Goal: Task Accomplishment & Management: Complete application form

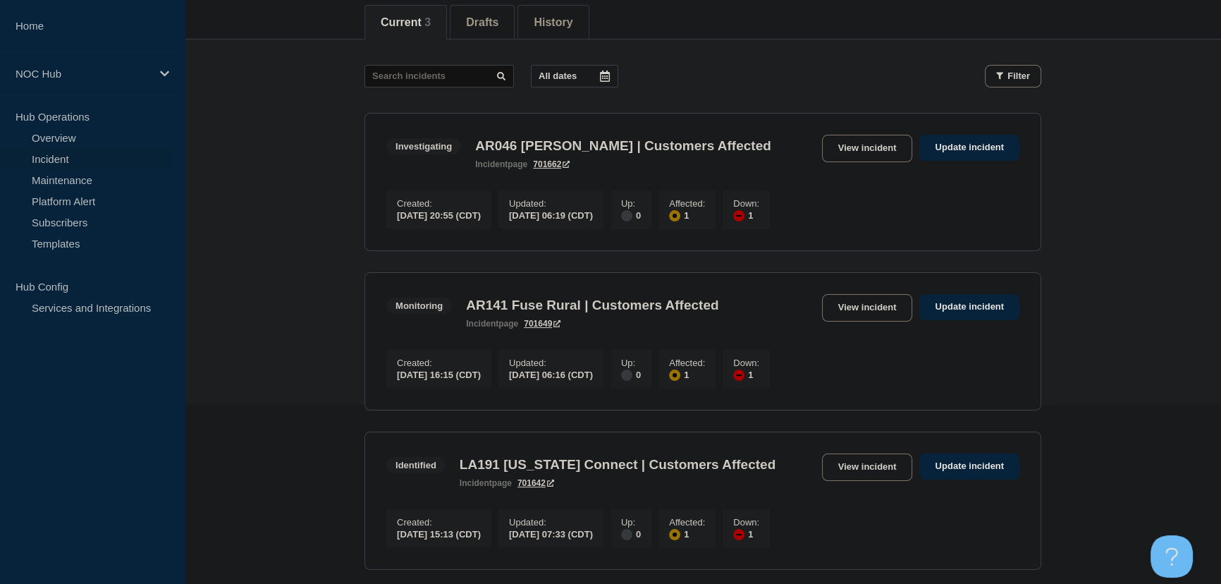
click at [223, 164] on main "All dates Filter Investigating 1 Affected 1 Down AR046 [PERSON_NAME] | Customer…" at bounding box center [703, 314] width 1036 height 551
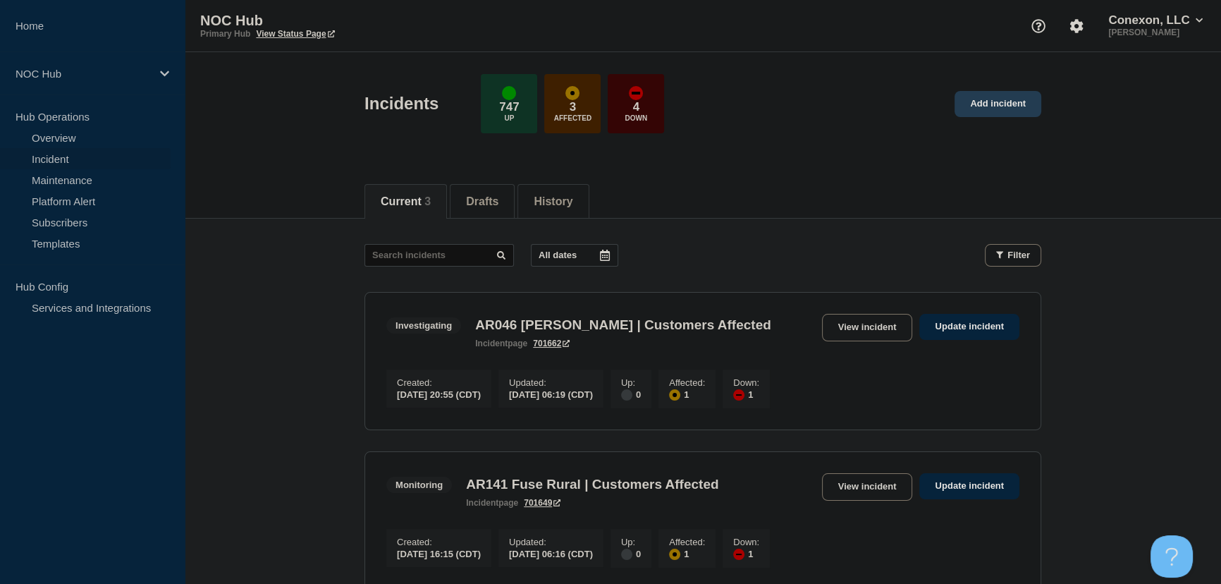
click at [1010, 111] on link "Add incident" at bounding box center [997, 104] width 87 height 26
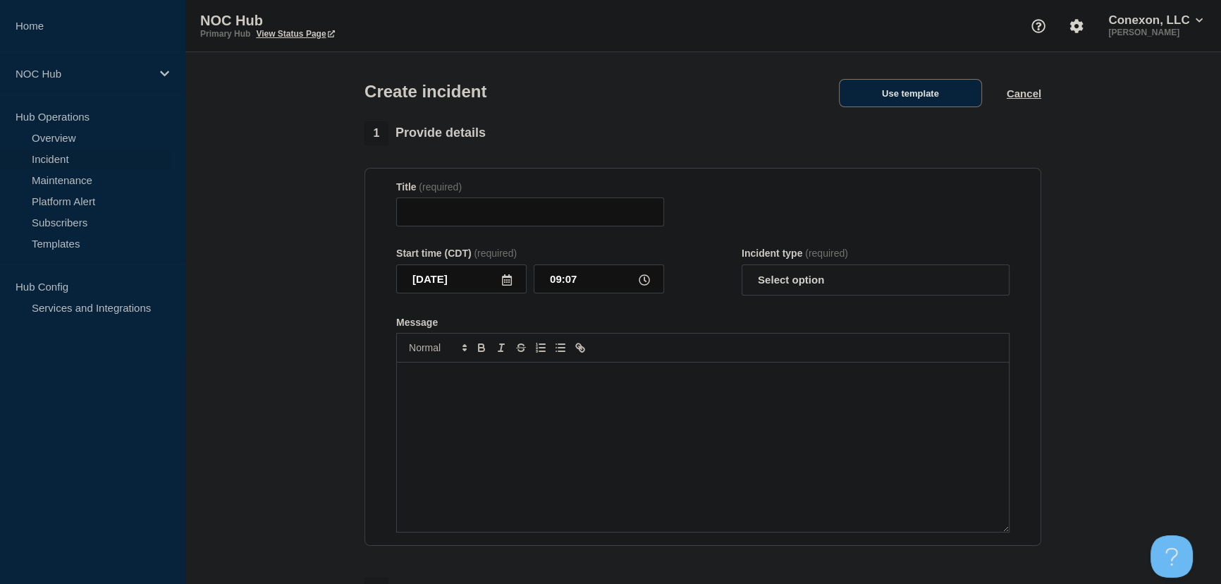
click at [908, 87] on button "Use template" at bounding box center [910, 93] width 143 height 28
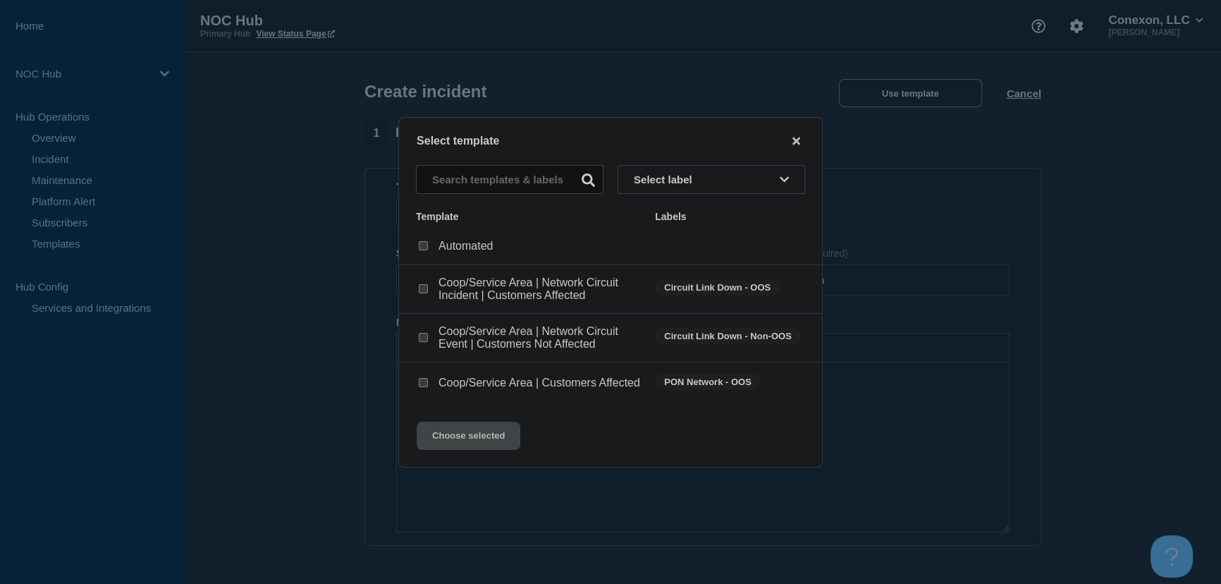
click at [426, 381] on input "Coop/Service Area | Customers Affected checkbox" at bounding box center [423, 382] width 9 height 9
checkbox input "true"
click at [475, 447] on button "Choose selected" at bounding box center [469, 436] width 104 height 28
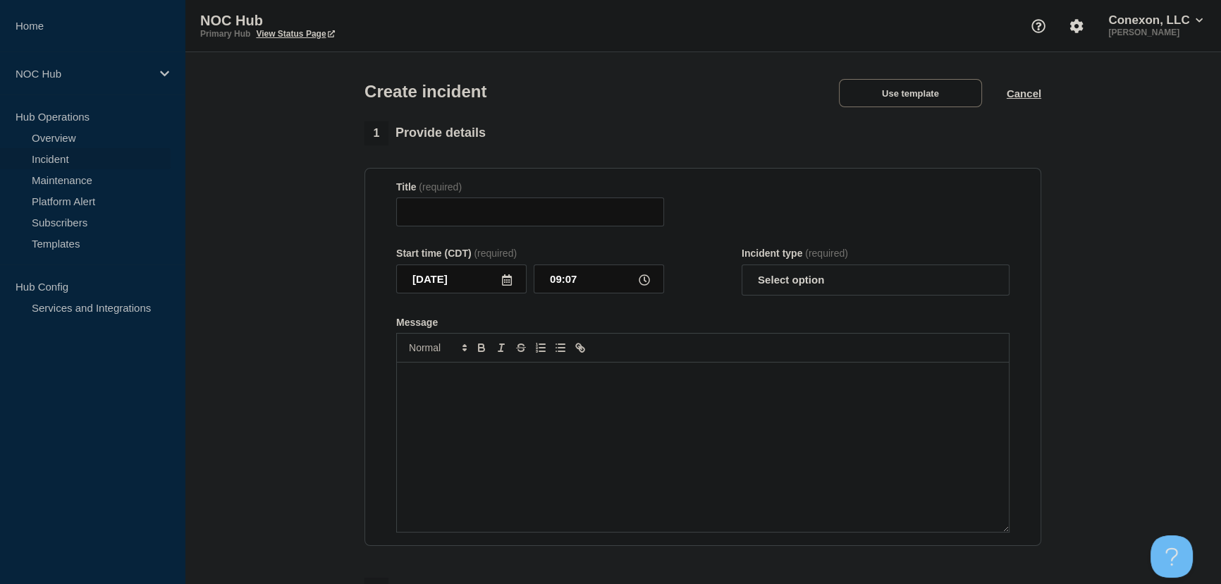
type input "Coop/Service Area | Customers Affected"
select select "investigating"
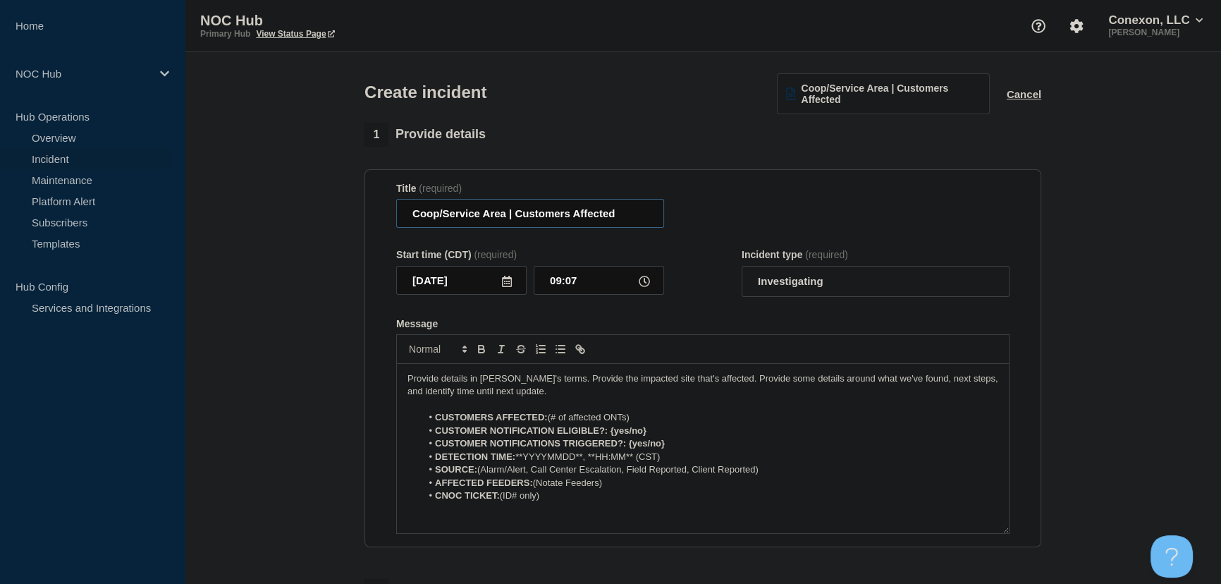
drag, startPoint x: 503, startPoint y: 216, endPoint x: 370, endPoint y: 217, distance: 133.2
click at [370, 217] on section "Title (required) Coop/Service Area | Customers Affected Start time (CDT) (requi…" at bounding box center [702, 358] width 677 height 379
type input "MS024 Pace | Customers Affected"
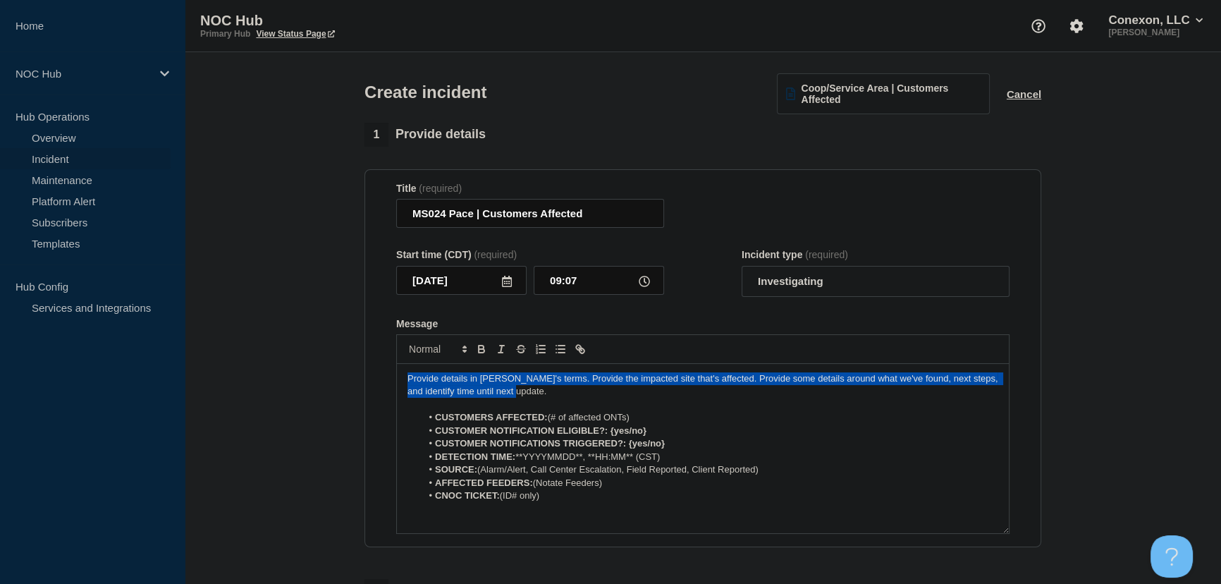
drag, startPoint x: 529, startPoint y: 392, endPoint x: 283, endPoint y: 357, distance: 248.4
click at [283, 357] on section "1 Provide details Title (required) MS024 Pace | Customers Affected Start time (…" at bounding box center [703, 526] width 1036 height 807
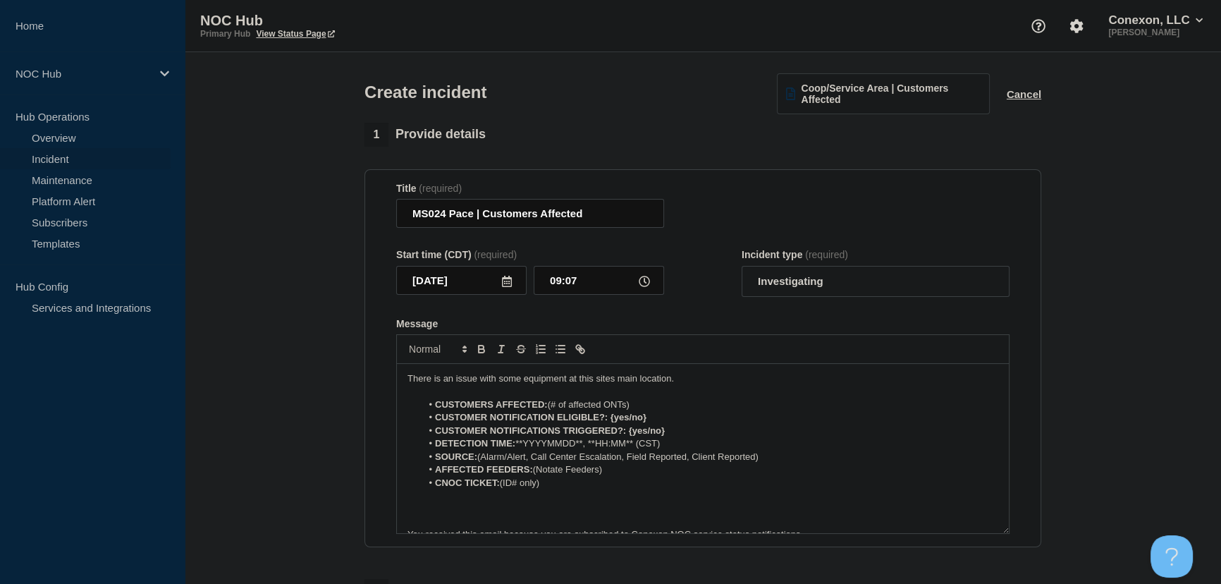
drag, startPoint x: 283, startPoint y: 356, endPoint x: 705, endPoint y: 378, distance: 422.1
click at [705, 378] on p "There is an issue with some equipment at this sites main location." at bounding box center [702, 378] width 591 height 13
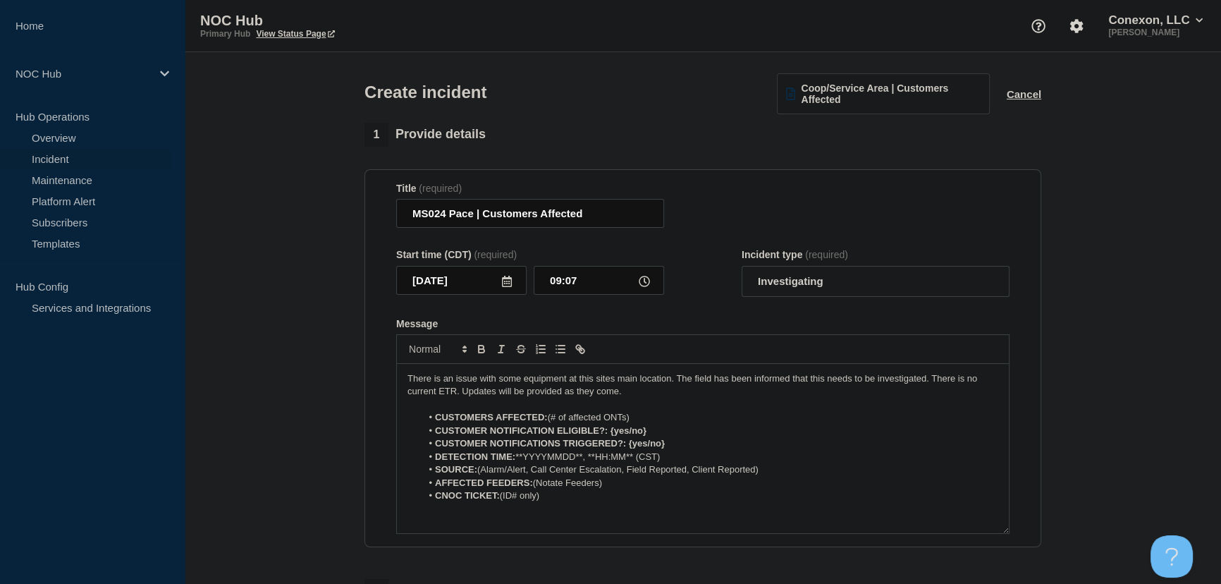
drag, startPoint x: 549, startPoint y: 418, endPoint x: 691, endPoint y: 415, distance: 142.4
click at [691, 415] on li "CUSTOMERS AFFECTED: (# of affected ONTs)" at bounding box center [710, 417] width 577 height 13
drag, startPoint x: 608, startPoint y: 434, endPoint x: 690, endPoint y: 431, distance: 82.5
click at [690, 431] on li "CUSTOMER NOTIFICATION ELIGIBLE?: {yes/no}" at bounding box center [710, 430] width 577 height 13
click at [608, 432] on strong "CUSTOMER NOTIFICATION ELIGIBLE?:Yes" at bounding box center [529, 430] width 188 height 11
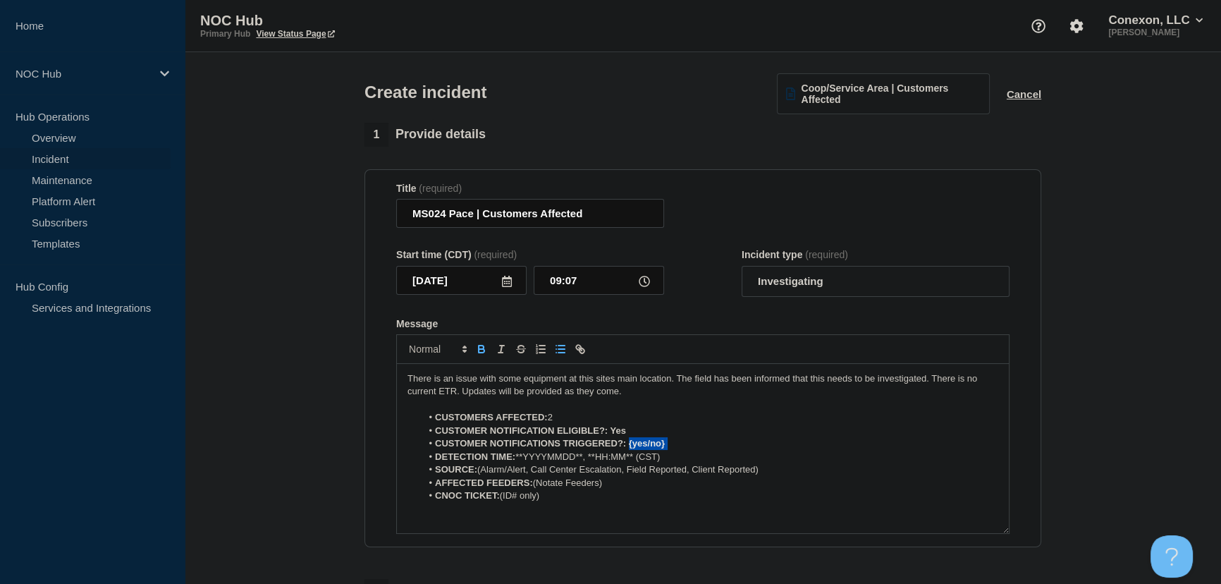
drag, startPoint x: 627, startPoint y: 448, endPoint x: 723, endPoint y: 443, distance: 96.0
click at [723, 443] on li "CUSTOMER NOTIFICATIONS TRIGGERED?: {yes/no}" at bounding box center [710, 443] width 577 height 13
drag, startPoint x: 653, startPoint y: 444, endPoint x: 678, endPoint y: 450, distance: 25.3
click at [678, 450] on li "CUSTOMER NOTIFICATIONS TRIGGERED?: Yes" at bounding box center [710, 443] width 577 height 13
drag, startPoint x: 672, startPoint y: 462, endPoint x: 520, endPoint y: 463, distance: 152.3
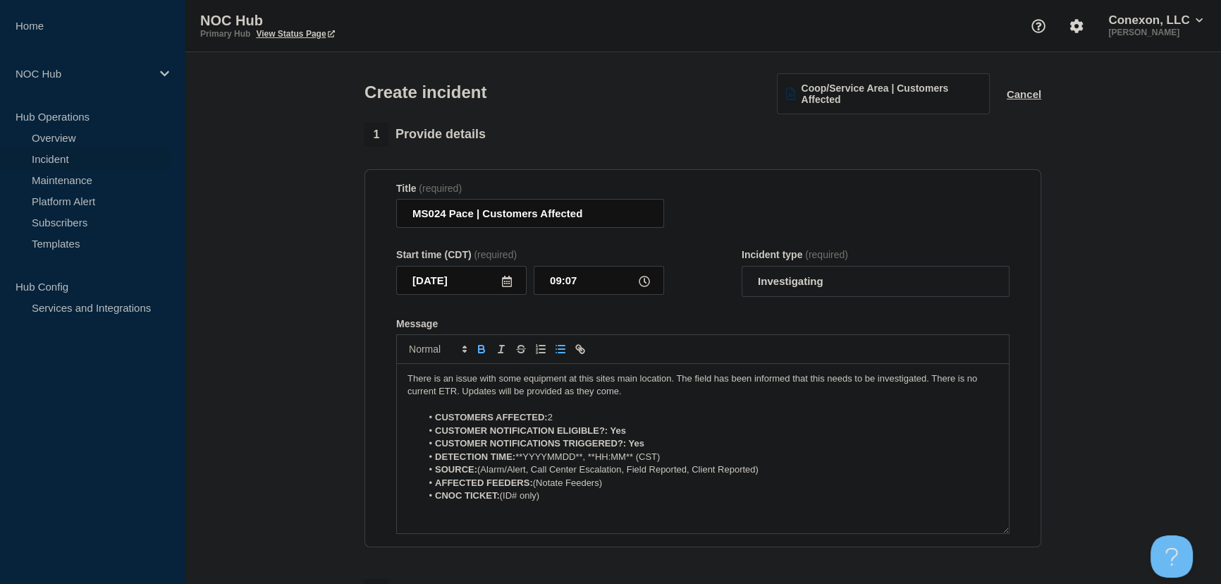
click at [520, 463] on li "DETECTION TIME: **YYYYMMDD**, **HH:MM** (CST)" at bounding box center [710, 456] width 577 height 13
drag, startPoint x: 479, startPoint y: 473, endPoint x: 765, endPoint y: 476, distance: 285.5
click at [765, 476] on li "SOURCE: (Alarm/Alert, Call Center Escalation, Field Reported, Client Reported)" at bounding box center [710, 469] width 577 height 13
drag, startPoint x: 536, startPoint y: 484, endPoint x: 651, endPoint y: 491, distance: 115.1
click at [651, 489] on li "AFFECTED FEEDERS: (Notate Feeders)" at bounding box center [710, 483] width 577 height 13
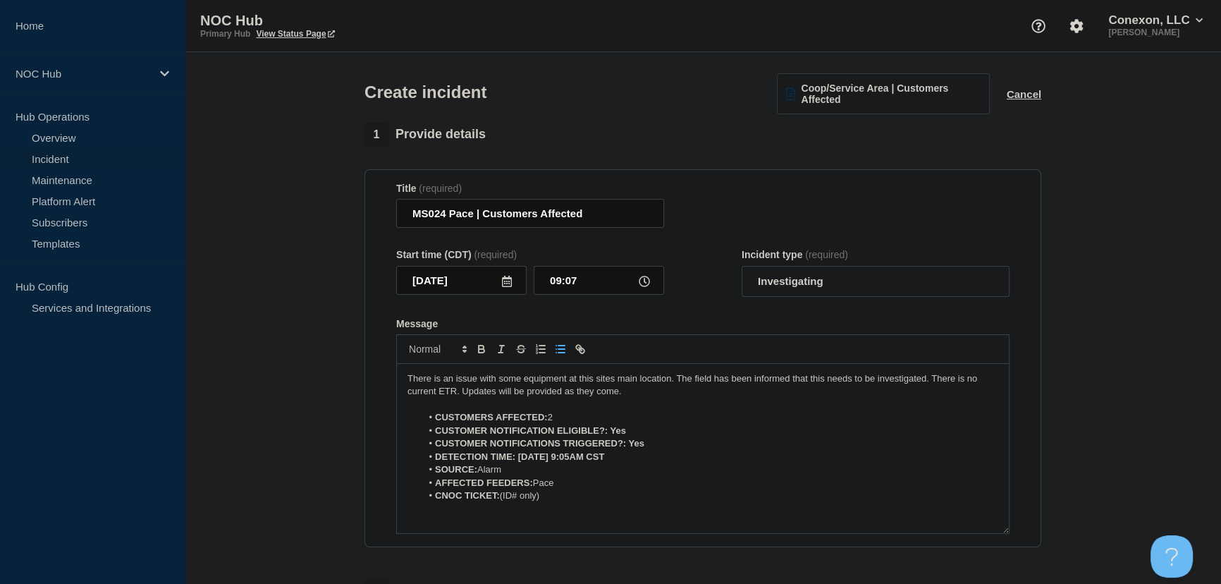
drag, startPoint x: 501, startPoint y: 499, endPoint x: 599, endPoint y: 502, distance: 98.0
click at [599, 502] on li "CNOC TICKET: (ID# only)" at bounding box center [710, 495] width 577 height 13
drag, startPoint x: 544, startPoint y: 503, endPoint x: 429, endPoint y: 422, distance: 141.2
click at [429, 422] on ol "CUSTOMERS AFFECTED: 2 CUSTOMER NOTIFICATION ELIGIBLE?: Yes CUSTOMER NOTIFICATIO…" at bounding box center [702, 456] width 591 height 91
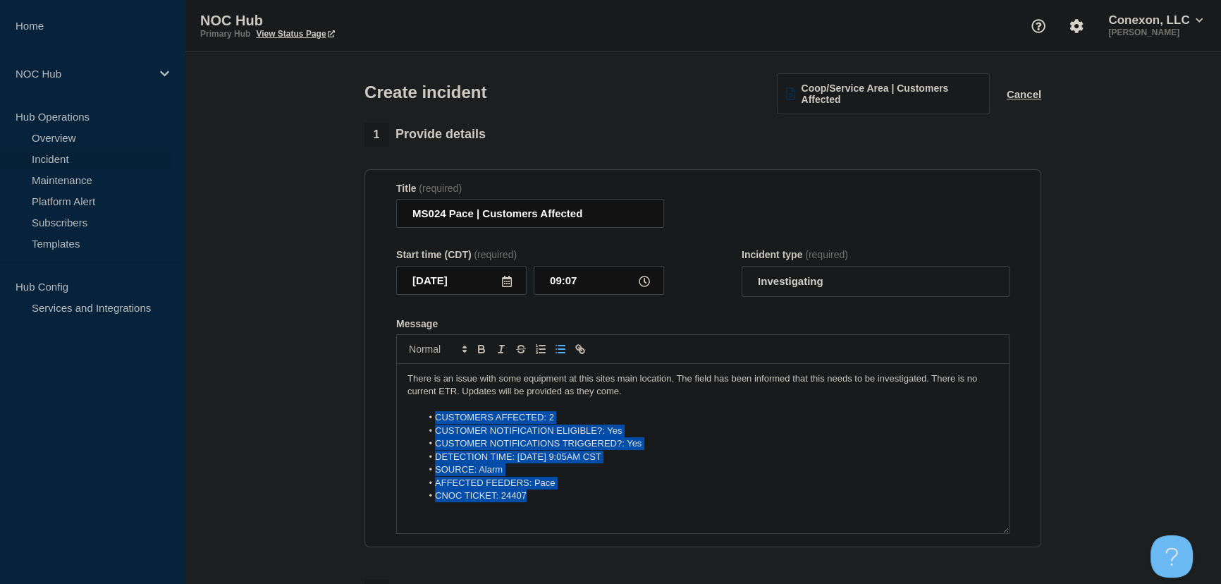
click at [572, 461] on li "DETECTION TIME: [DATE] 9:05AM CST" at bounding box center [710, 456] width 577 height 13
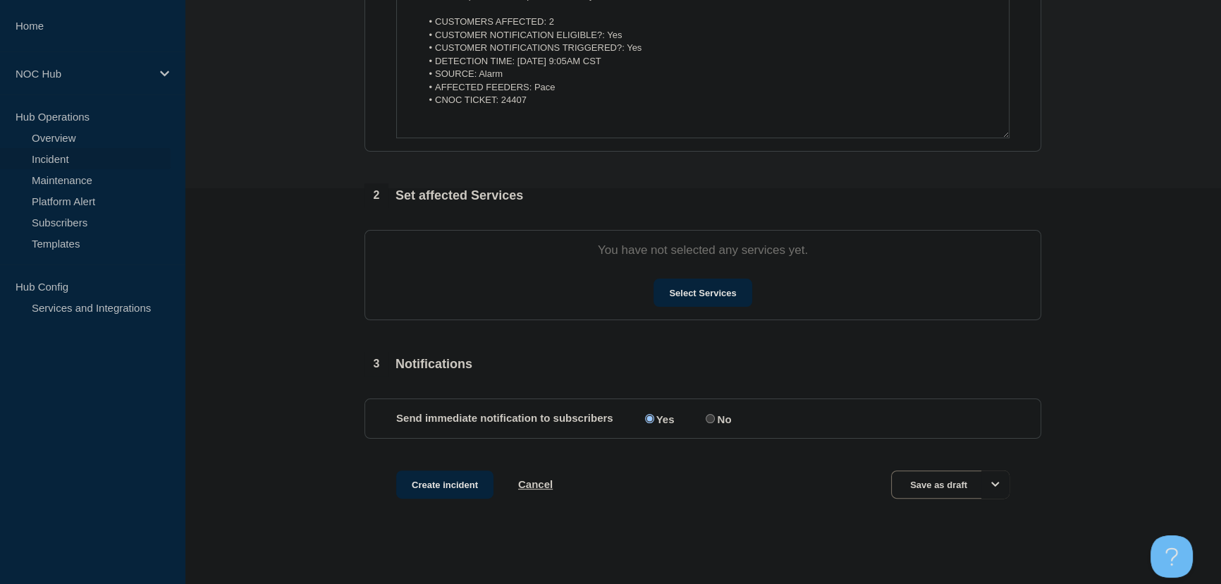
scroll to position [405, 0]
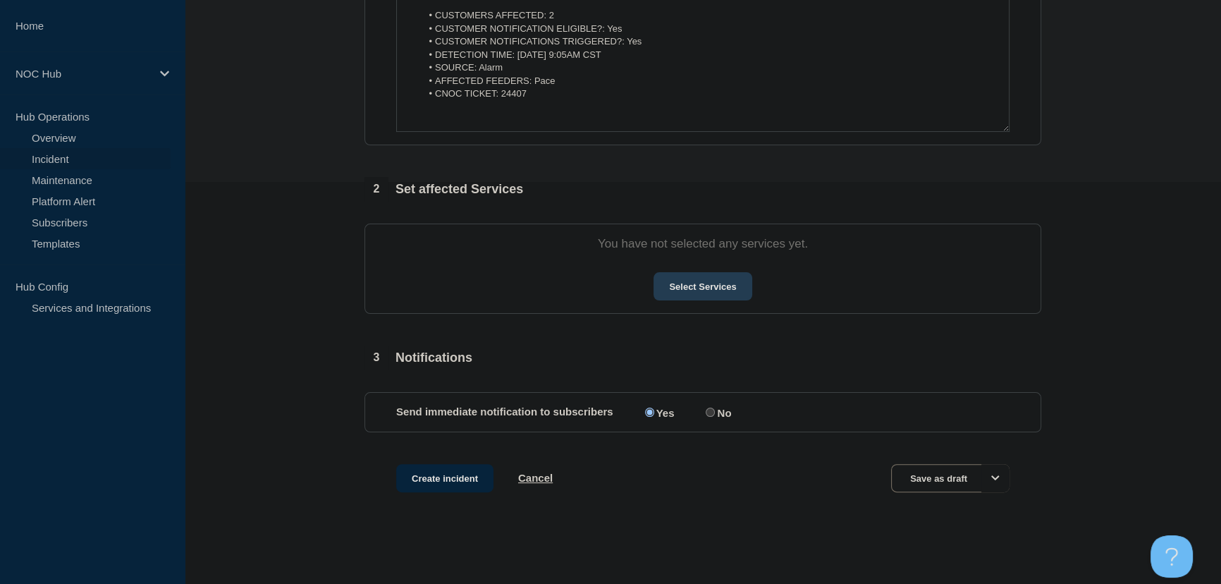
click at [737, 293] on button "Select Services" at bounding box center [702, 286] width 98 height 28
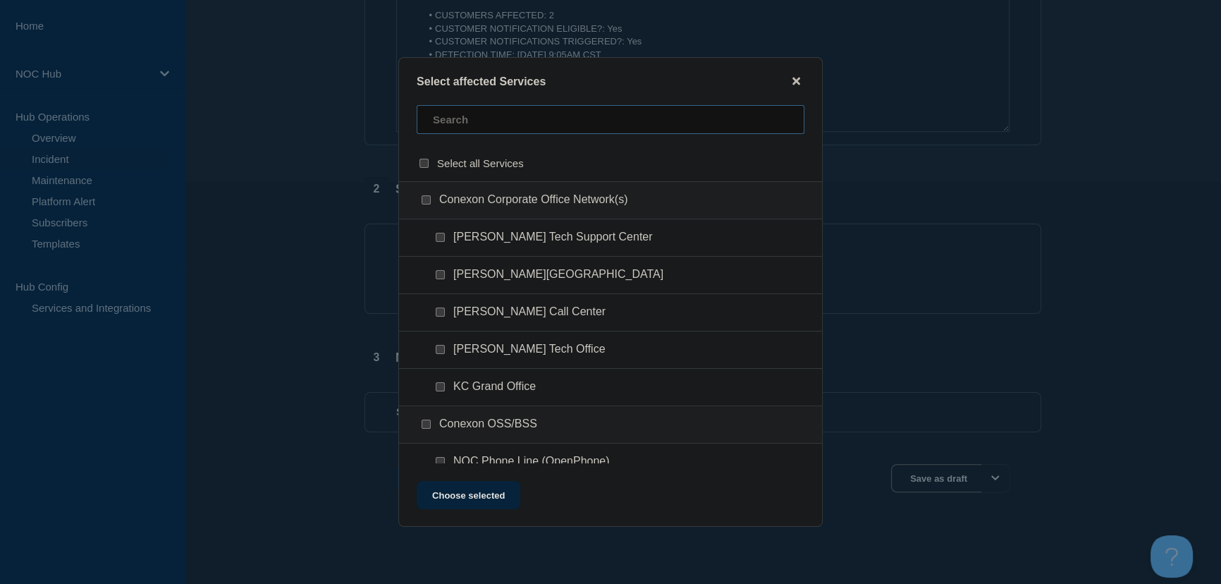
click at [483, 114] on input "text" at bounding box center [611, 119] width 388 height 29
type input "ms024"
click at [437, 352] on input "Subscriber Services checkbox" at bounding box center [440, 349] width 9 height 9
checkbox input "true"
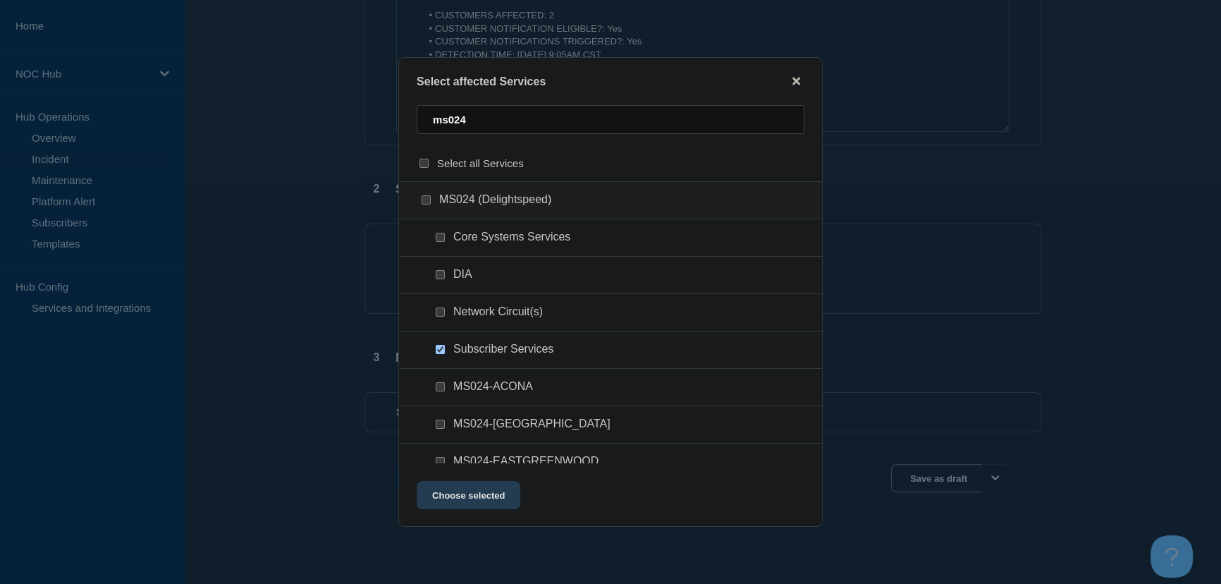
click at [502, 495] on button "Choose selected" at bounding box center [469, 495] width 104 height 28
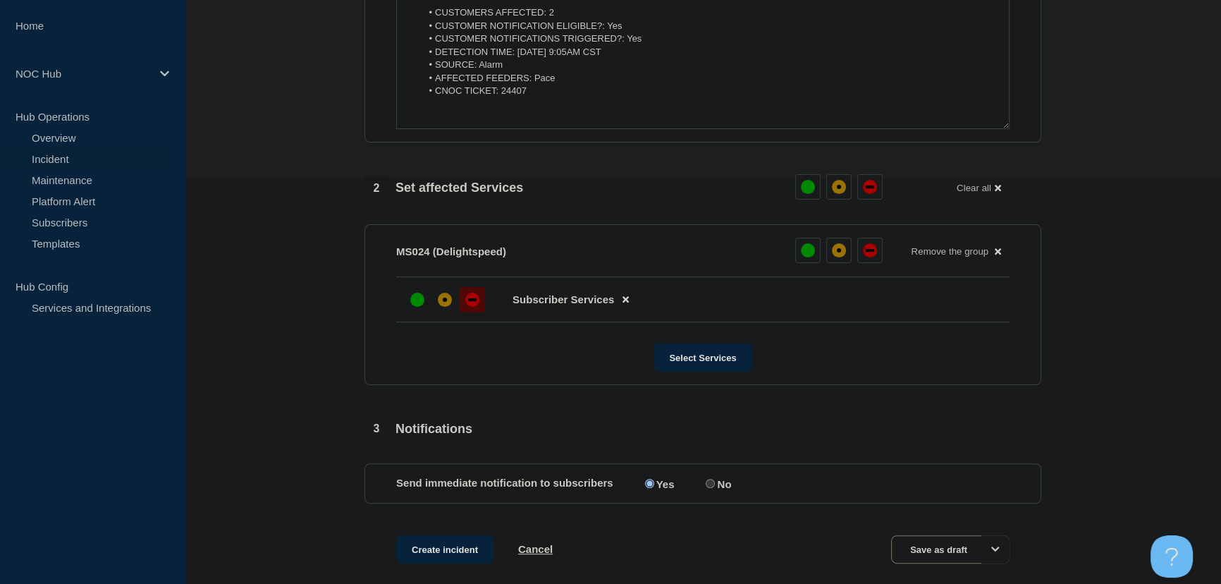
click at [468, 301] on div "down" at bounding box center [472, 299] width 8 height 3
click at [289, 367] on section "1 Provide details Title (required) MS024 Pace | Customers Affected Start time (…" at bounding box center [703, 158] width 1036 height 881
click at [449, 559] on button "Create incident" at bounding box center [444, 549] width 97 height 28
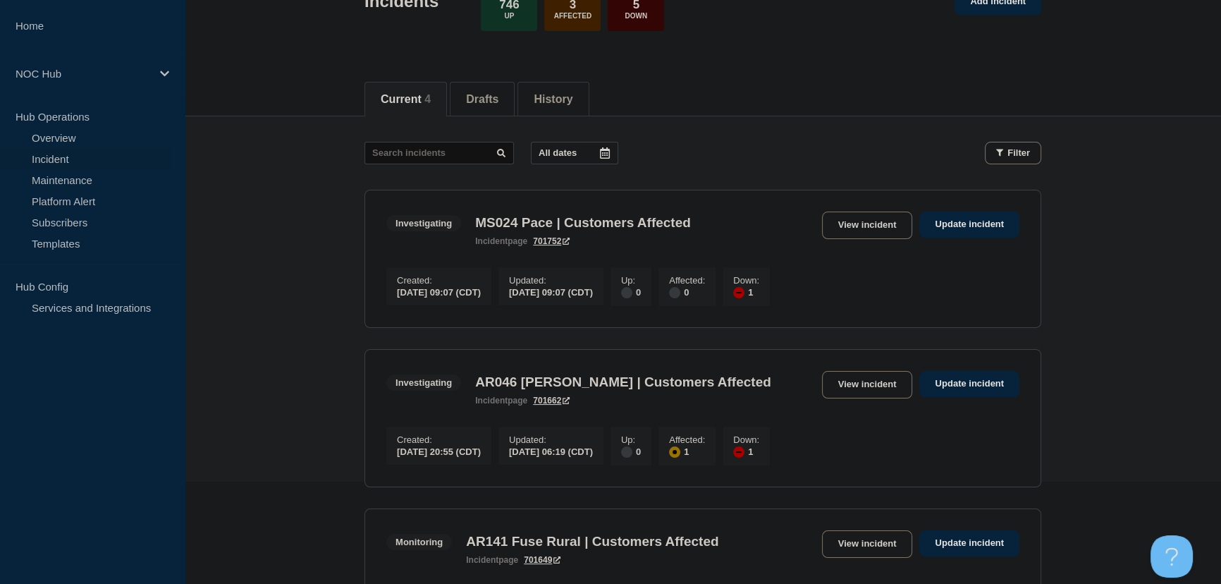
scroll to position [63, 0]
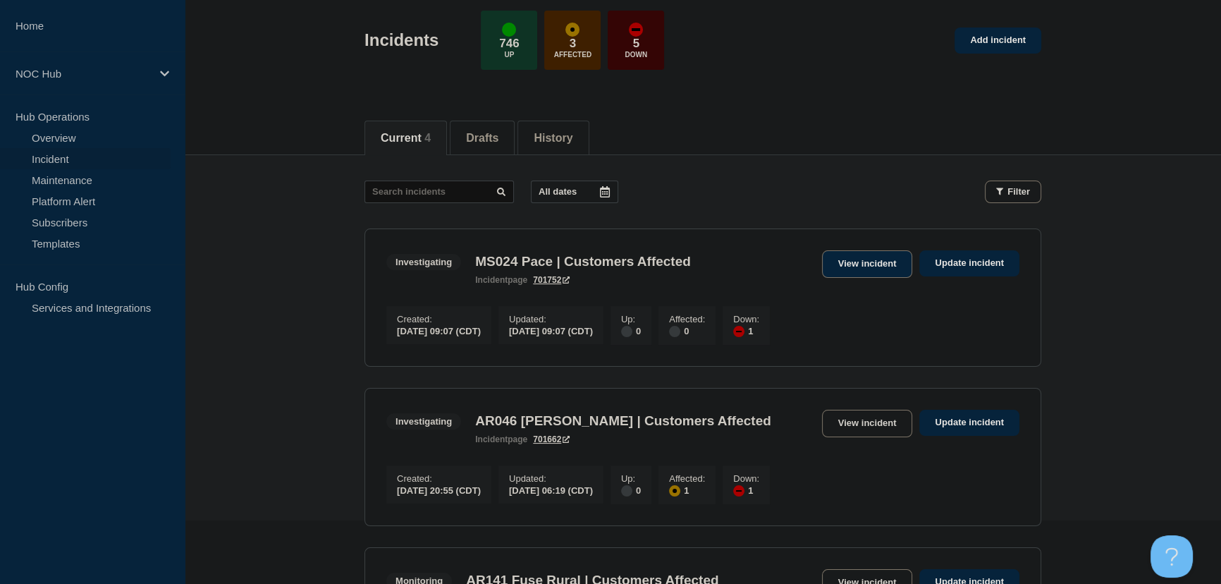
click at [873, 264] on link "View incident" at bounding box center [867, 263] width 91 height 27
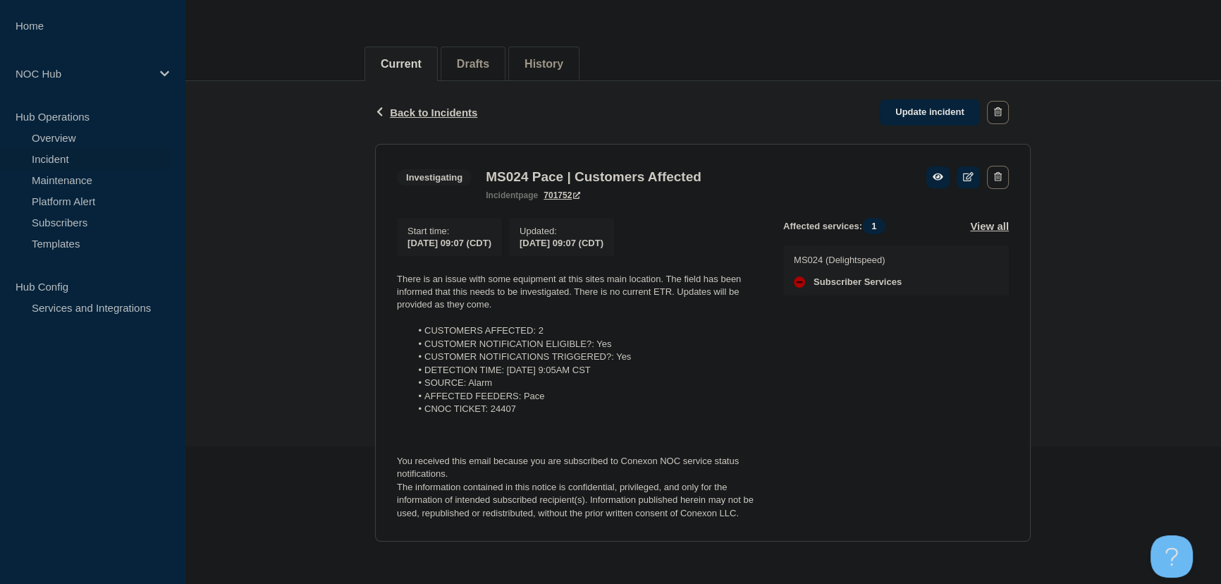
scroll to position [142, 0]
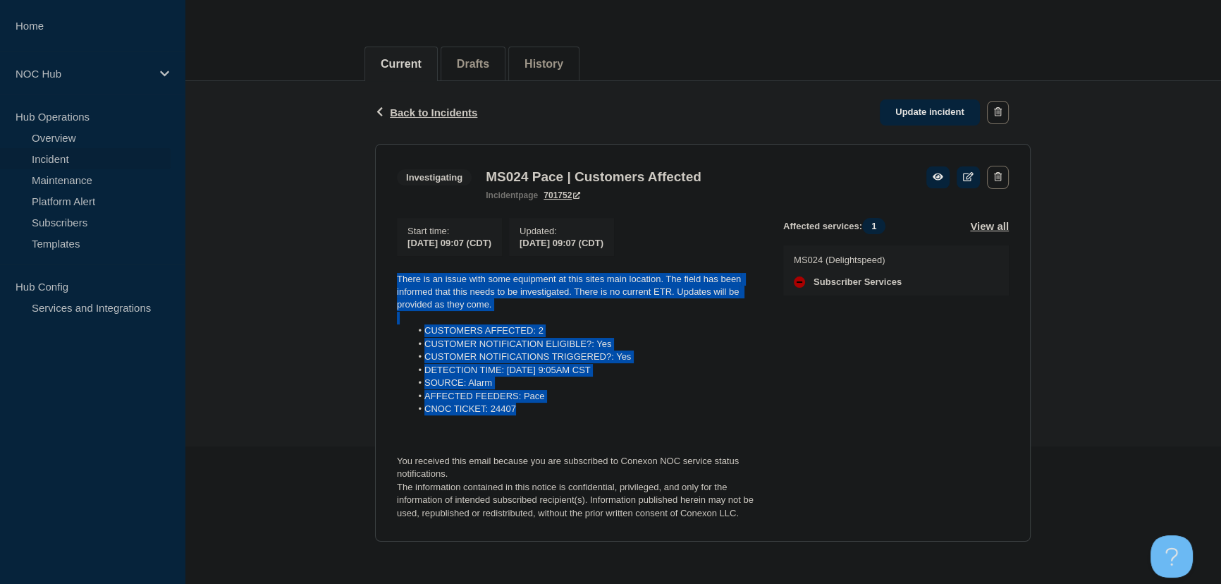
drag, startPoint x: 527, startPoint y: 407, endPoint x: 383, endPoint y: 277, distance: 193.6
click at [383, 277] on section "Investigating MS024 Pace | Customers Affected incident page 701752 Start time :…" at bounding box center [703, 343] width 656 height 398
copy div "There is an issue with some equipment at this sites main location. The field ha…"
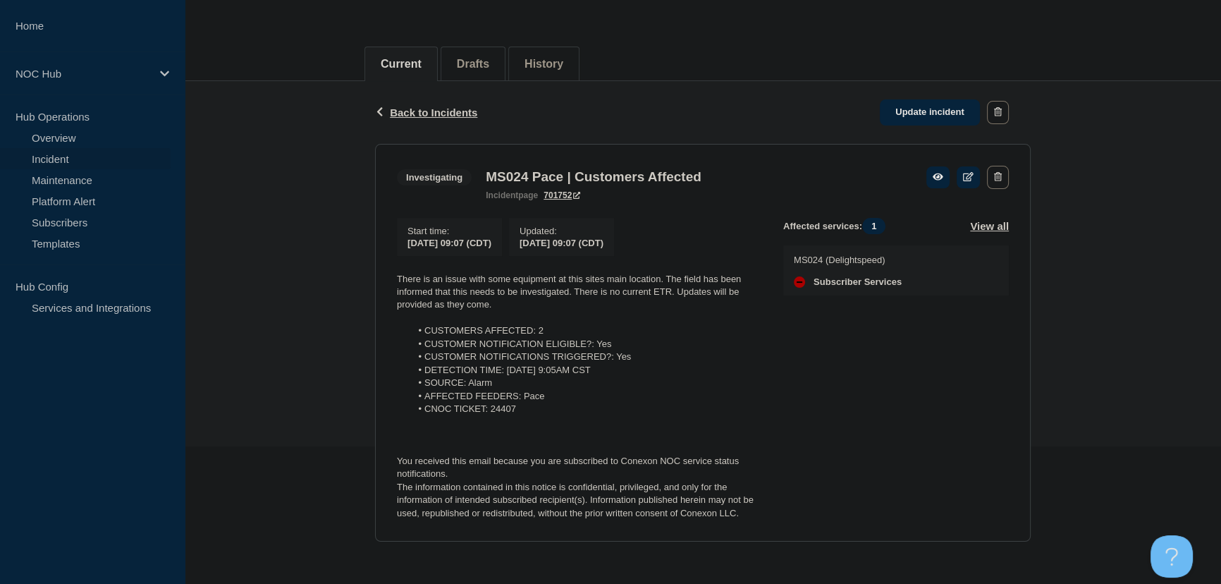
drag, startPoint x: 279, startPoint y: 164, endPoint x: 379, endPoint y: 116, distance: 111.3
click at [281, 164] on div "Back Back to Incidents Update incident Investigating MS024 Pace | Customers Aff…" at bounding box center [703, 322] width 1036 height 482
click at [434, 106] on span "Back to Incidents" at bounding box center [433, 112] width 87 height 12
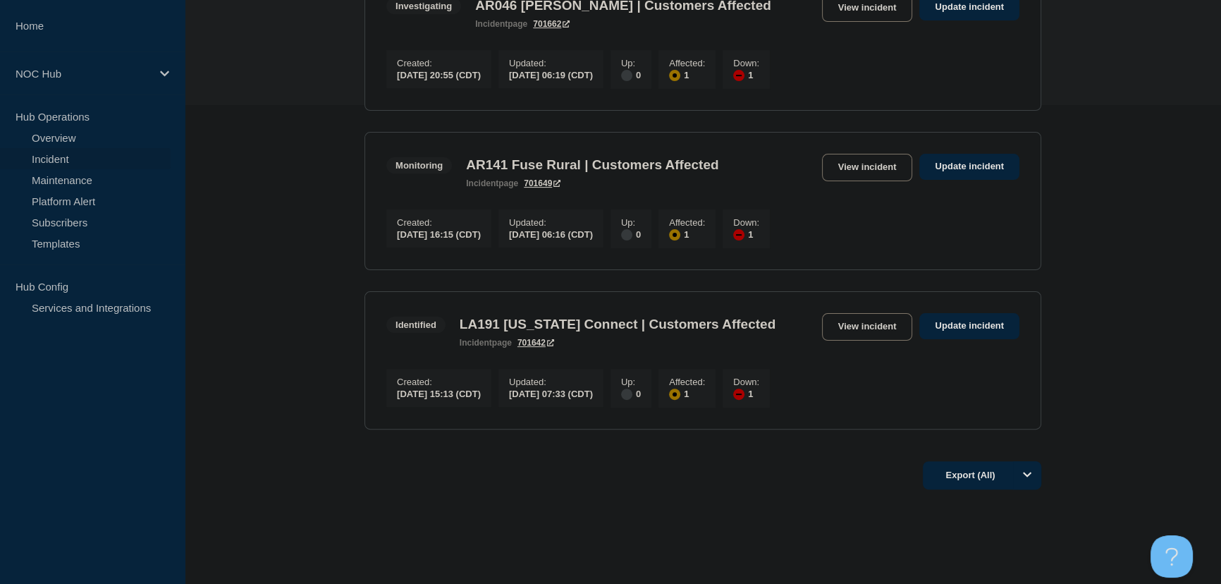
scroll to position [512, 0]
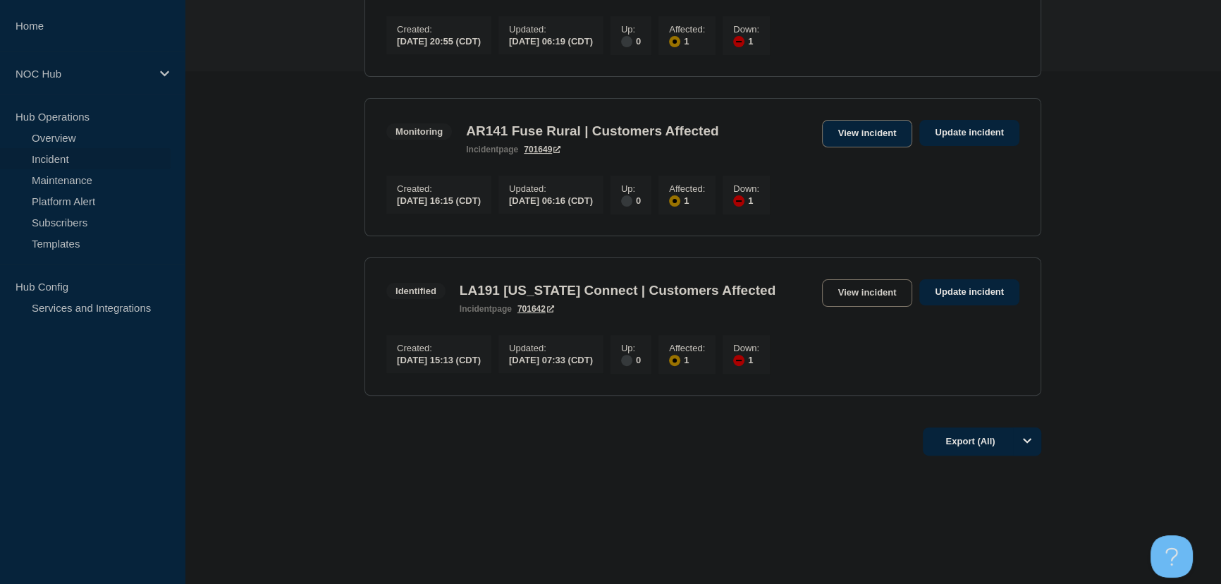
click at [882, 134] on link "View incident" at bounding box center [867, 133] width 91 height 27
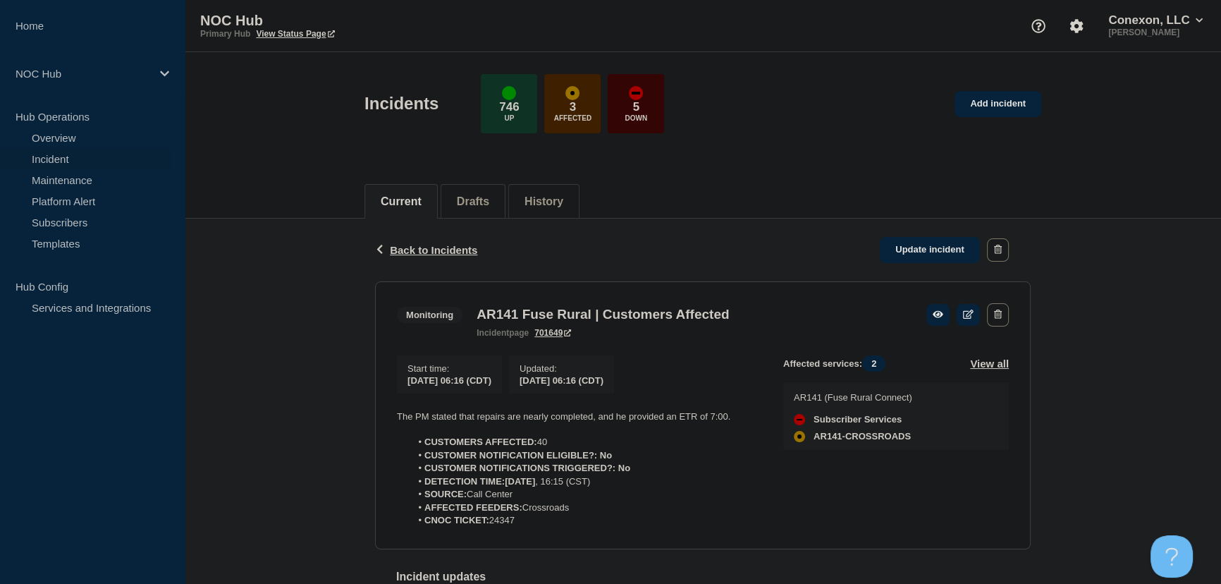
drag, startPoint x: 539, startPoint y: 536, endPoint x: 370, endPoint y: 418, distance: 206.5
click at [370, 418] on div "Back Back to Incidents Update incident Monitoring AR141 Fuse Rural | Customers …" at bounding box center [702, 470] width 677 height 503
copy div "The PM stated that repairs are nearly completed, and he provided an ETR of 7:00…"
click at [942, 233] on div "Back Back to Incidents Update incident" at bounding box center [703, 250] width 656 height 63
click at [944, 243] on link "Update incident" at bounding box center [930, 250] width 100 height 26
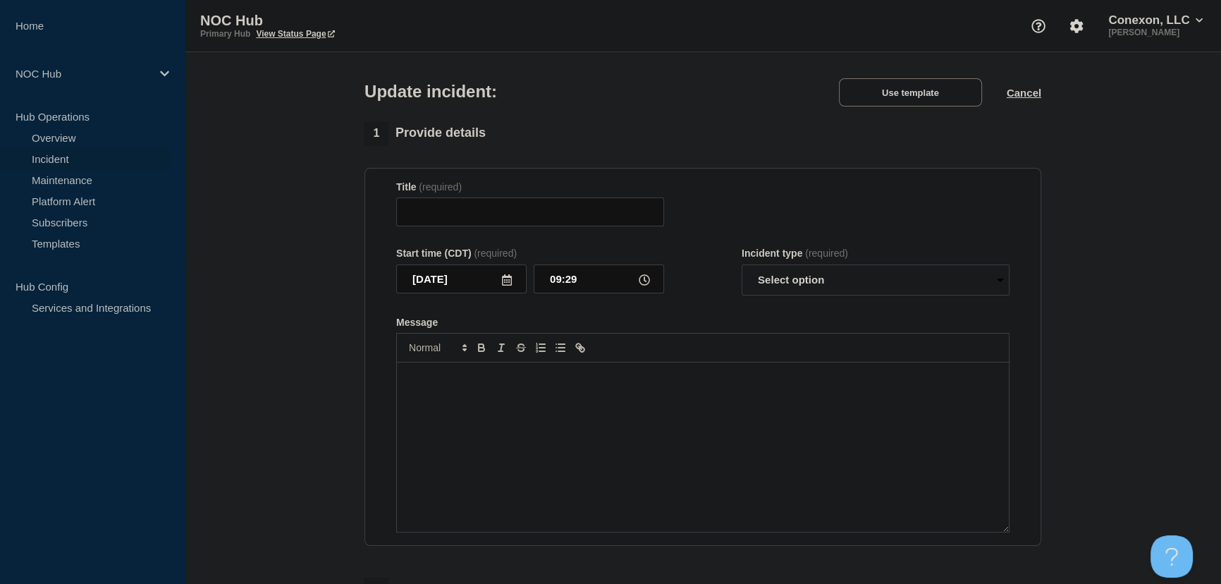
type input "AR141 Fuse Rural | Customers Affected"
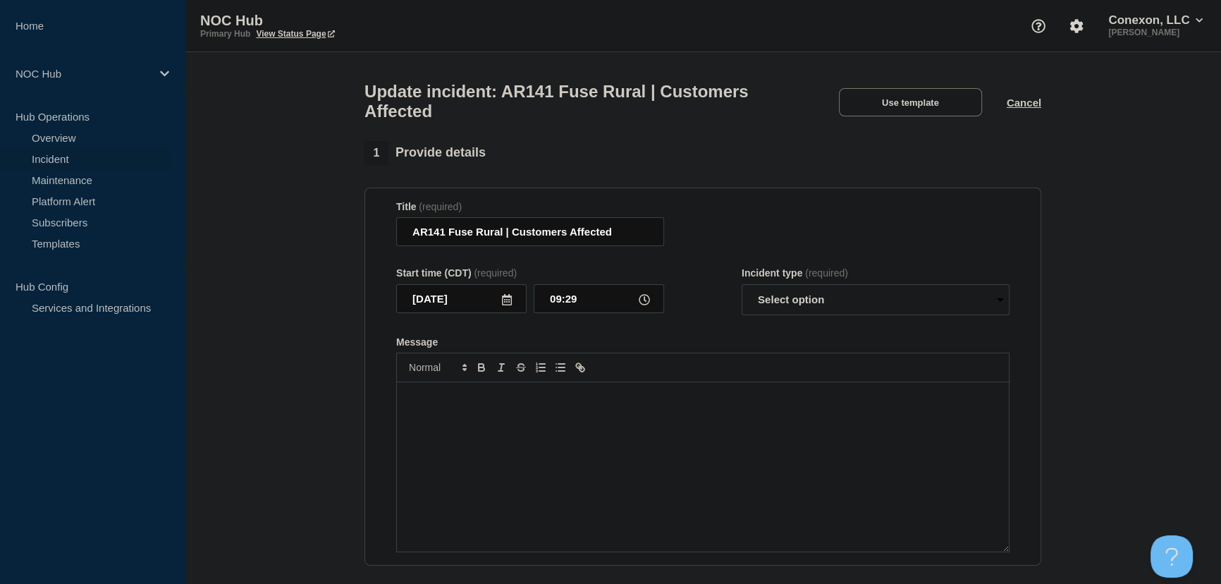
click at [622, 441] on div "Message" at bounding box center [703, 466] width 612 height 169
paste div "Message"
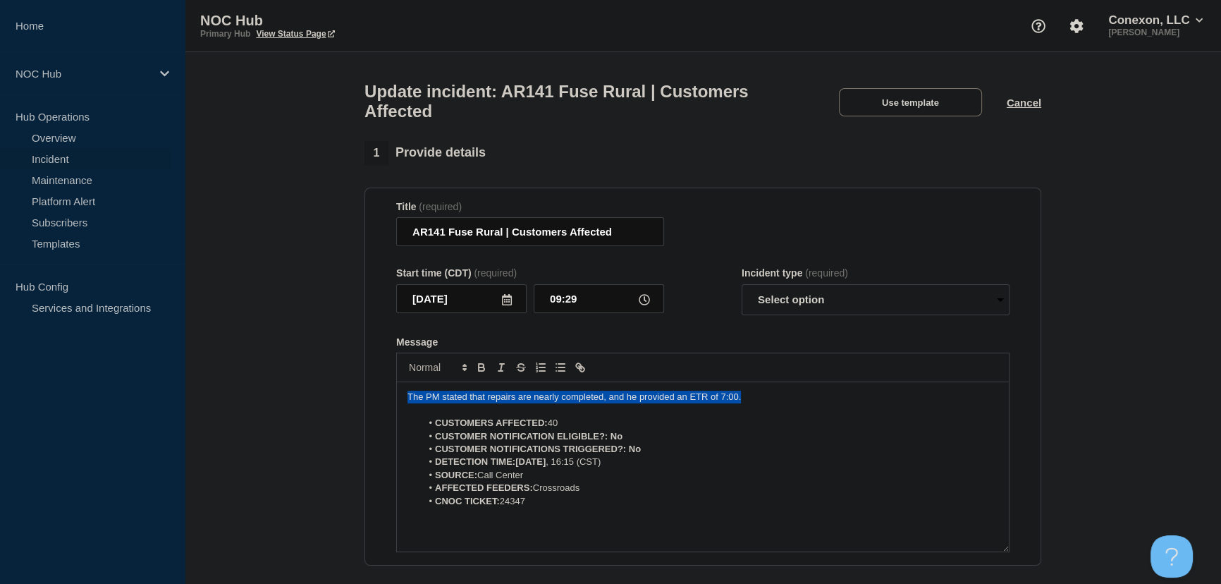
drag, startPoint x: 719, startPoint y: 410, endPoint x: 234, endPoint y: 401, distance: 485.0
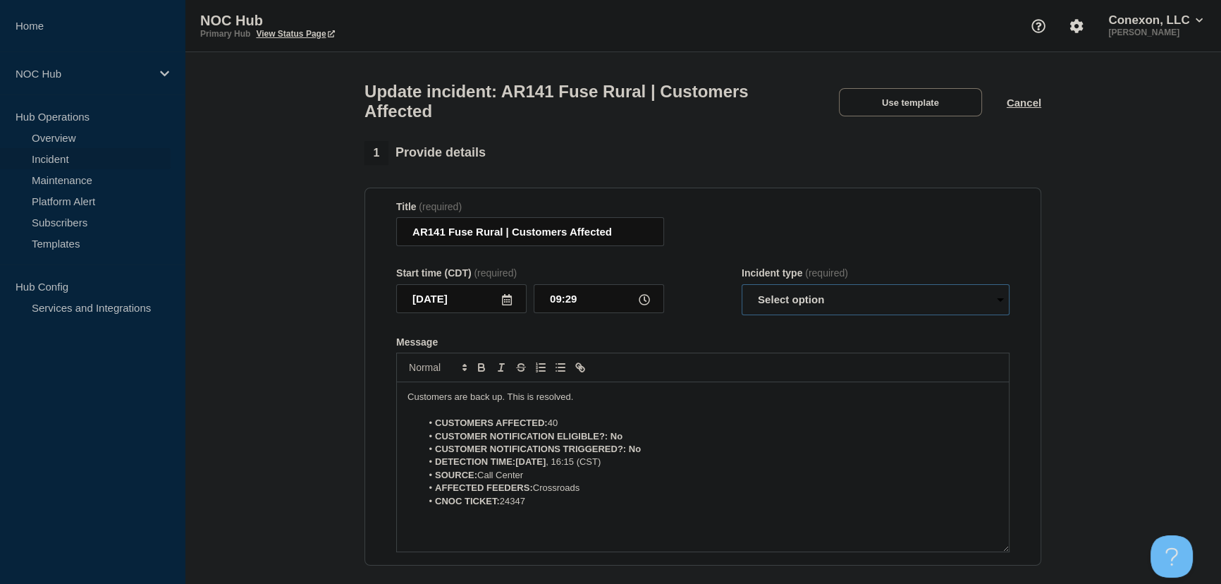
click at [775, 301] on select "Select option Investigating Identified Monitoring Resolved" at bounding box center [876, 299] width 268 height 31
select select "resolved"
click at [742, 292] on select "Select option Investigating Identified Monitoring Resolved" at bounding box center [876, 299] width 268 height 31
click at [692, 326] on form "Title (required) AR141 Fuse Rural | Customers Affected Start time (CDT) (requir…" at bounding box center [702, 377] width 613 height 352
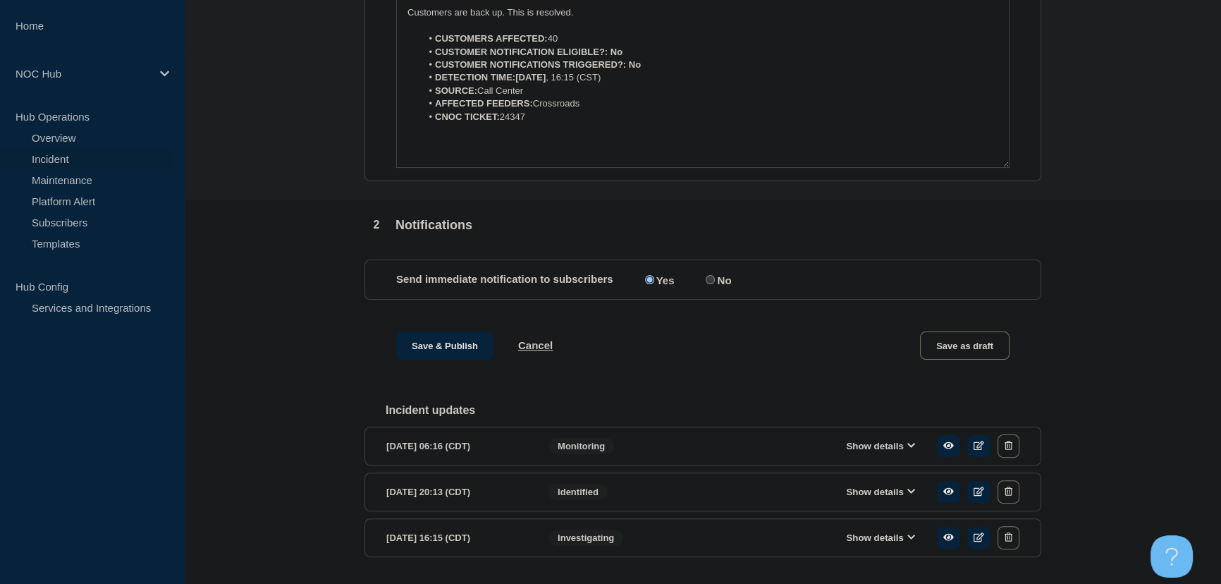
scroll to position [431, 0]
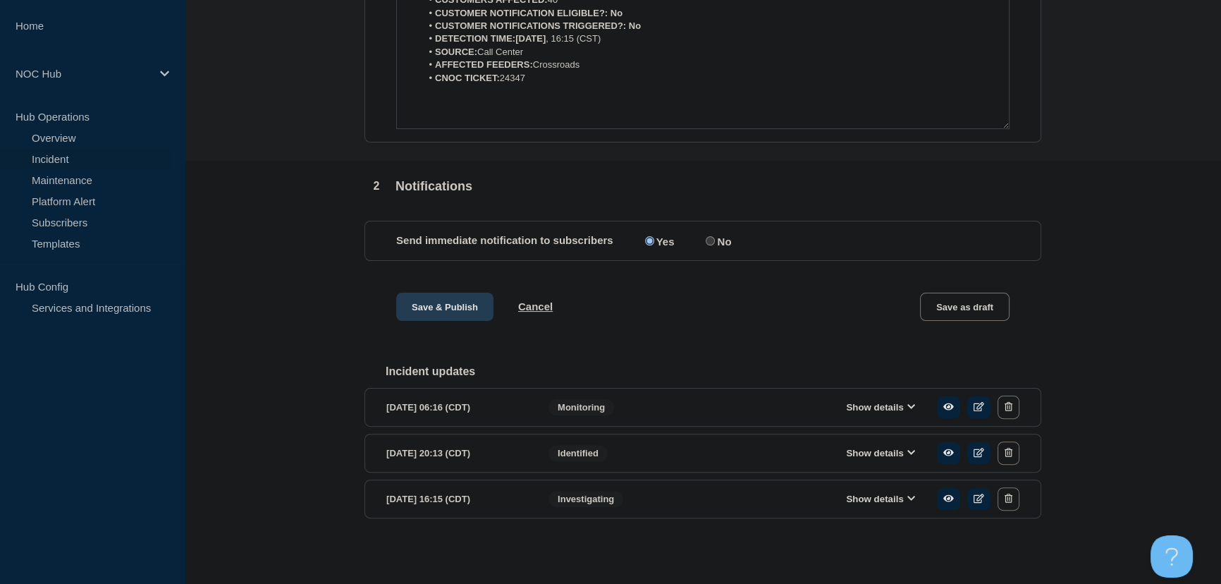
click at [436, 299] on button "Save & Publish" at bounding box center [444, 307] width 97 height 28
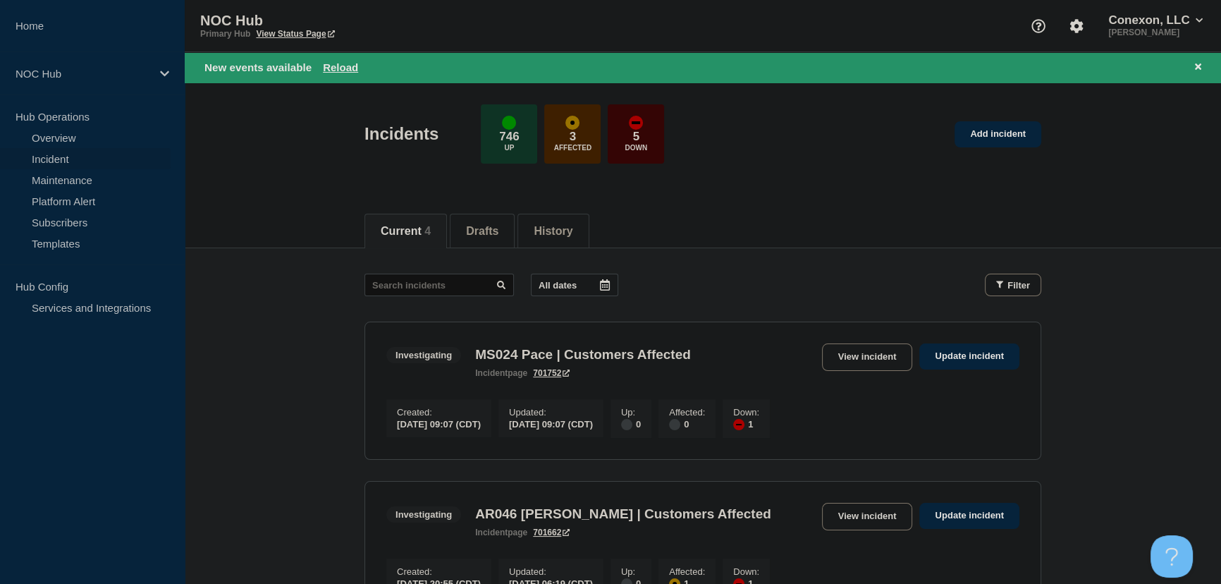
click at [871, 352] on link "View incident" at bounding box center [867, 356] width 91 height 27
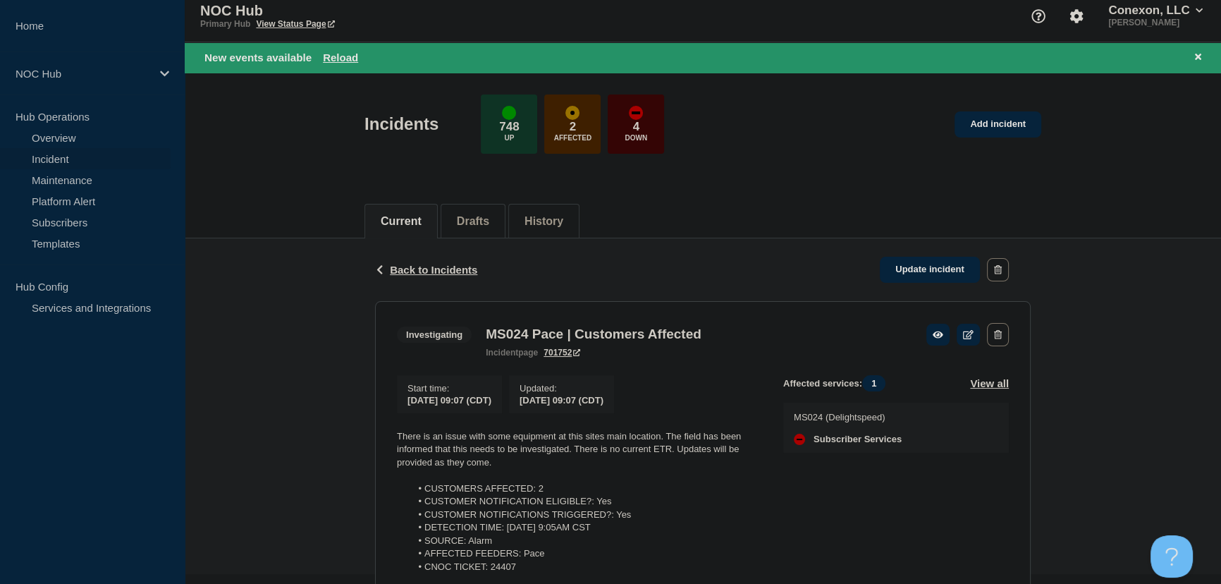
scroll to position [171, 0]
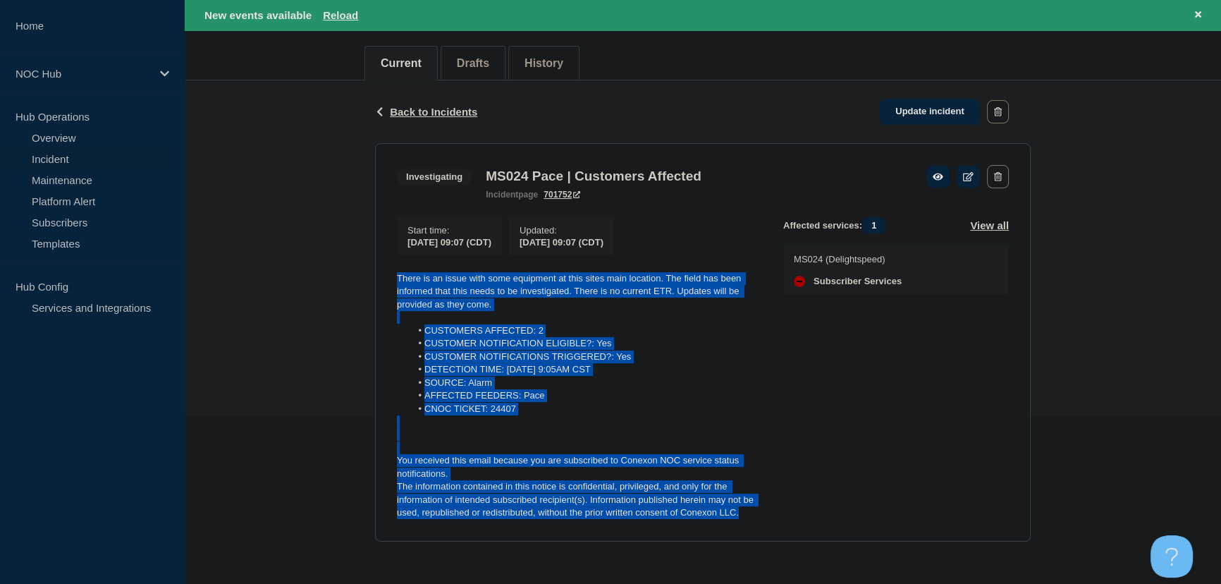
drag, startPoint x: 536, startPoint y: 455, endPoint x: 371, endPoint y: 271, distance: 247.1
click at [371, 271] on div "Back Back to Incidents Update incident Investigating MS024 Pace | Customers Aff…" at bounding box center [702, 321] width 677 height 482
copy div "There is an issue with some equipment at this sites main location. The field ha…"
click at [928, 116] on link "Update incident" at bounding box center [930, 112] width 100 height 26
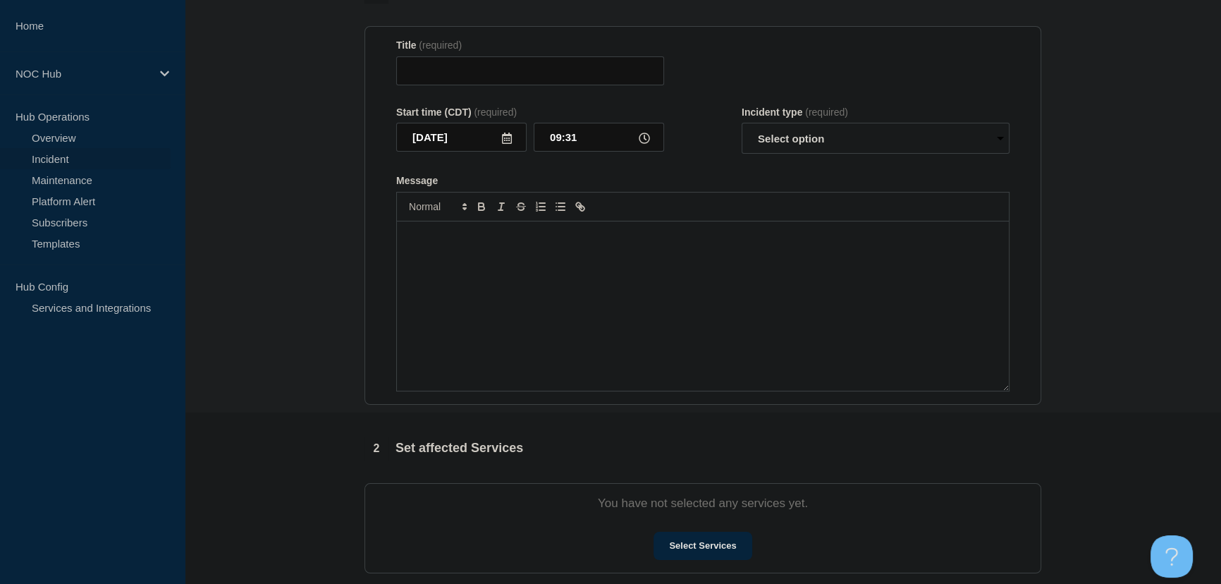
type input "MS024 Pace | Customers Affected"
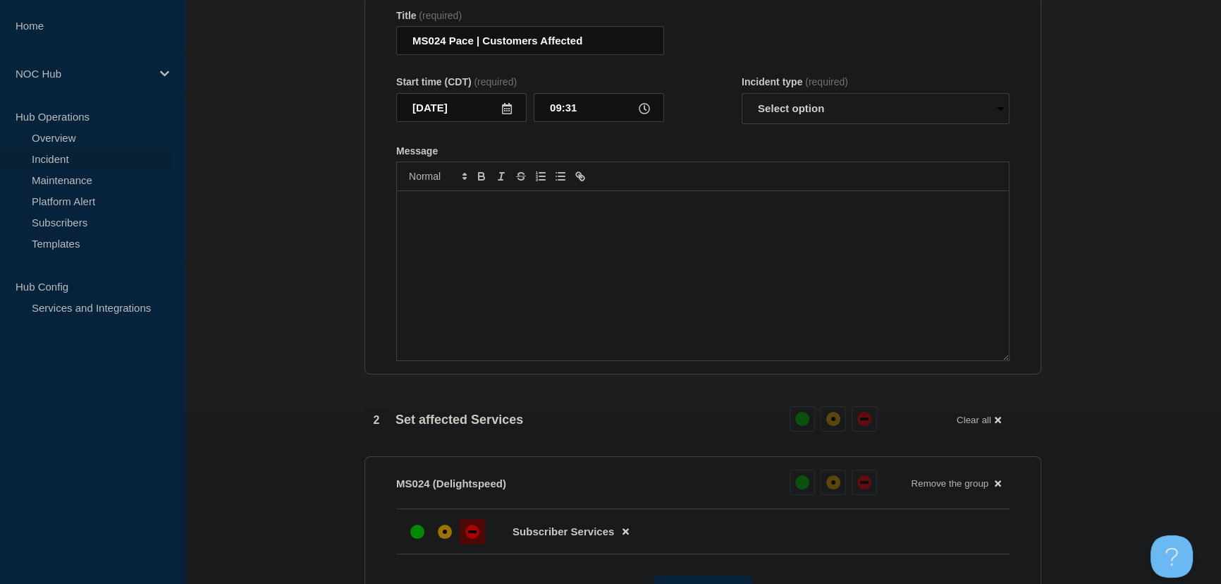
click at [620, 271] on div "Message" at bounding box center [703, 275] width 612 height 169
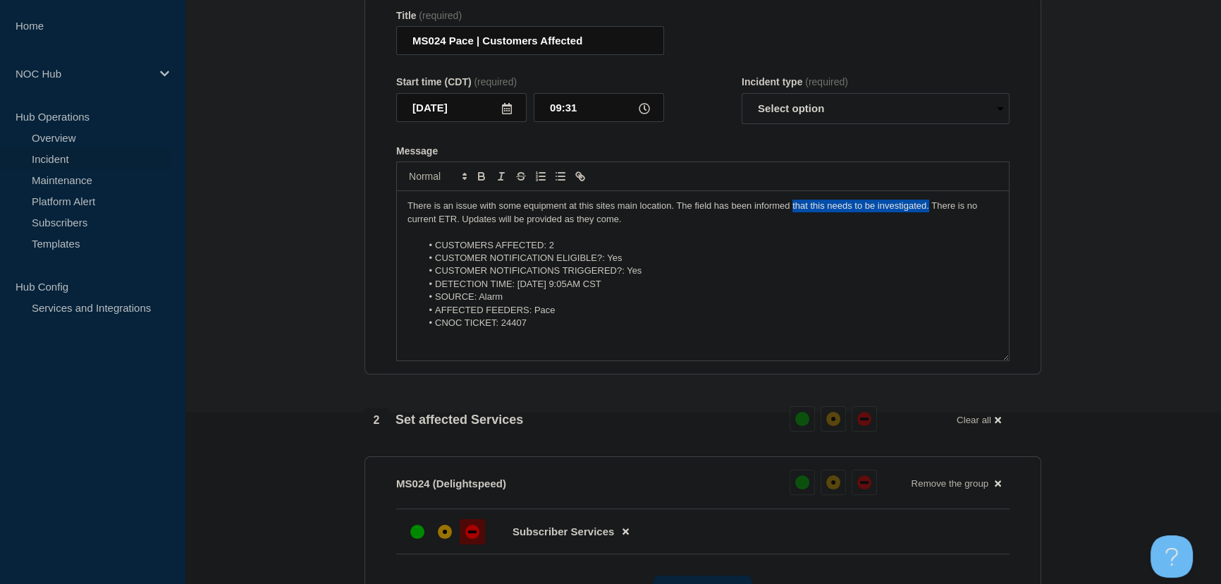
drag, startPoint x: 928, startPoint y: 233, endPoint x: 792, endPoint y: 235, distance: 136.1
click at [792, 226] on p "There is an issue with some equipment at this sites main location. The field ha…" at bounding box center [702, 212] width 591 height 26
click at [789, 124] on select "Select option Investigating Identified Monitoring Resolved" at bounding box center [876, 108] width 268 height 31
select select "identified"
click at [742, 120] on select "Select option Investigating Identified Monitoring Resolved" at bounding box center [876, 108] width 268 height 31
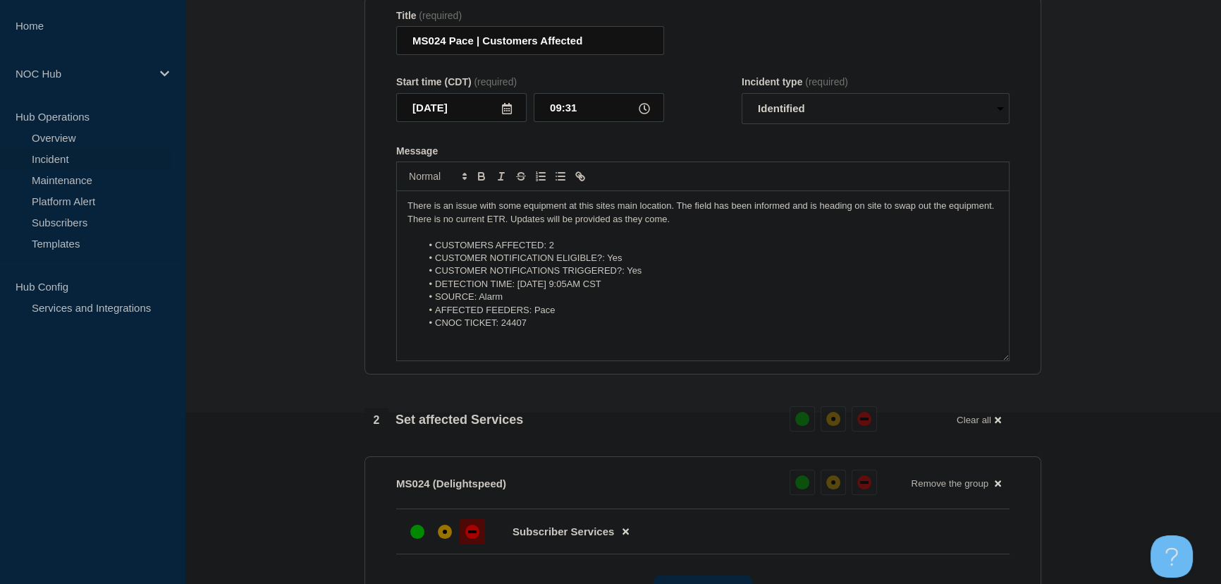
click at [726, 159] on form "Title (required) MS024 Pace | Customers Affected Start time (CDT) (required) [D…" at bounding box center [702, 186] width 613 height 352
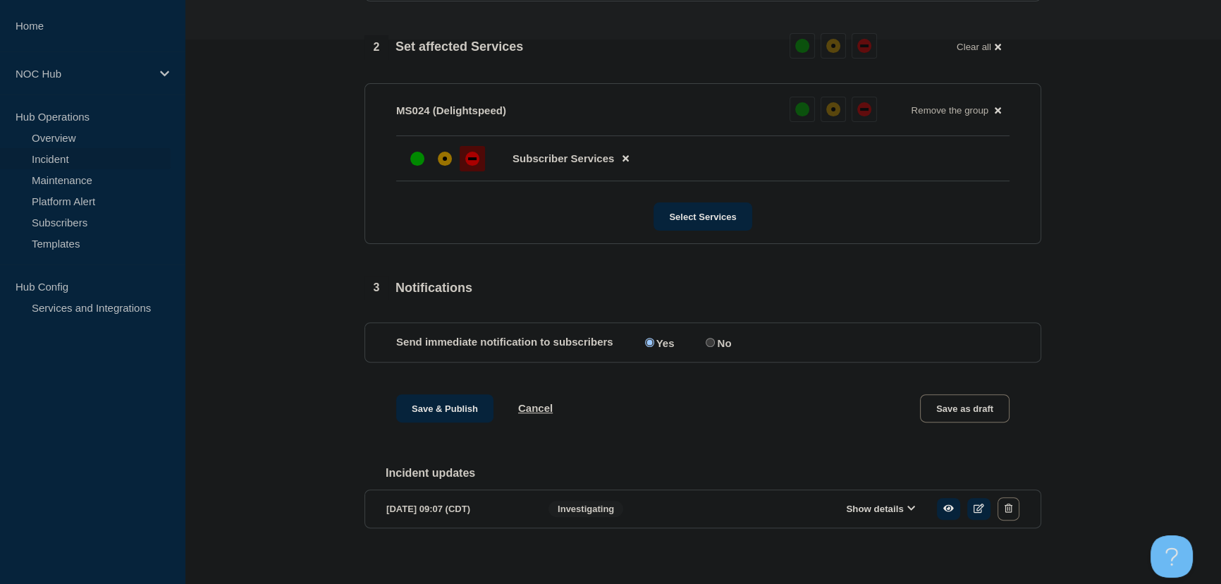
scroll to position [583, 0]
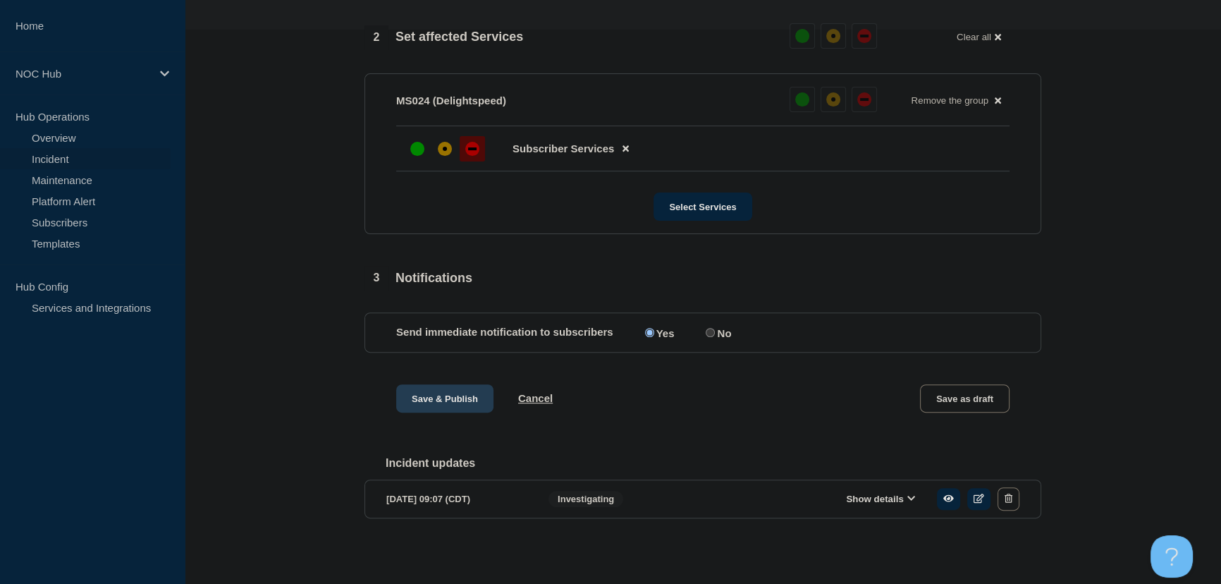
click at [430, 402] on button "Save & Publish" at bounding box center [444, 398] width 97 height 28
